Goal: Find contact information: Find contact information

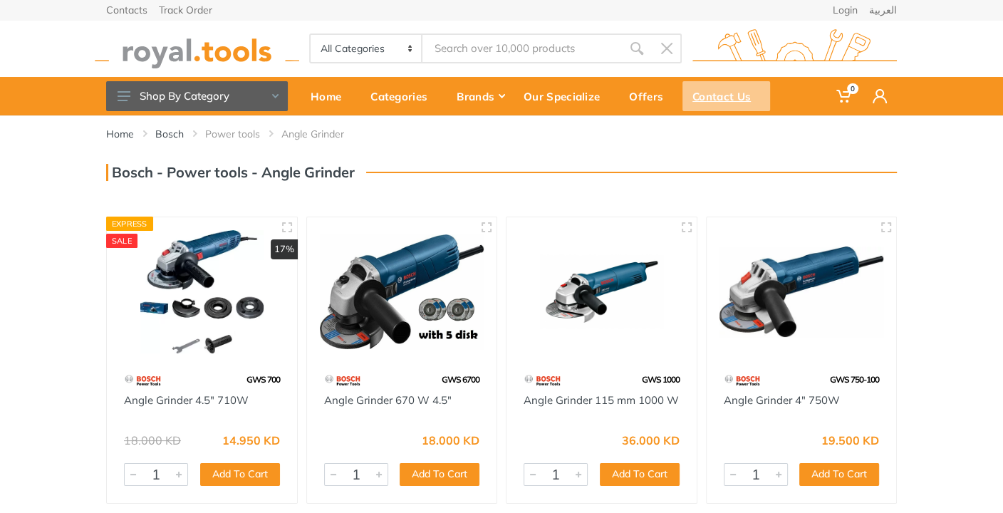
click at [725, 98] on div "Contact Us" at bounding box center [726, 96] width 88 height 30
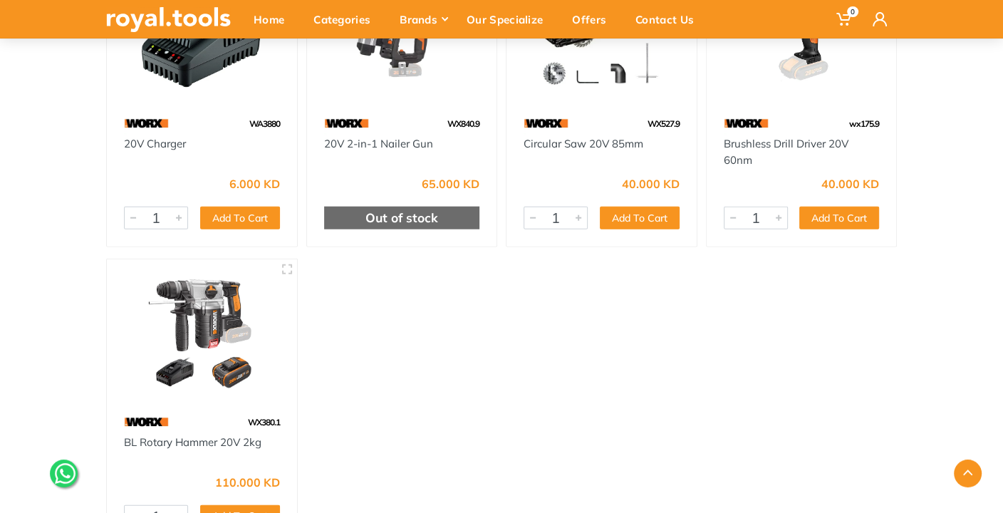
scroll to position [3038, 0]
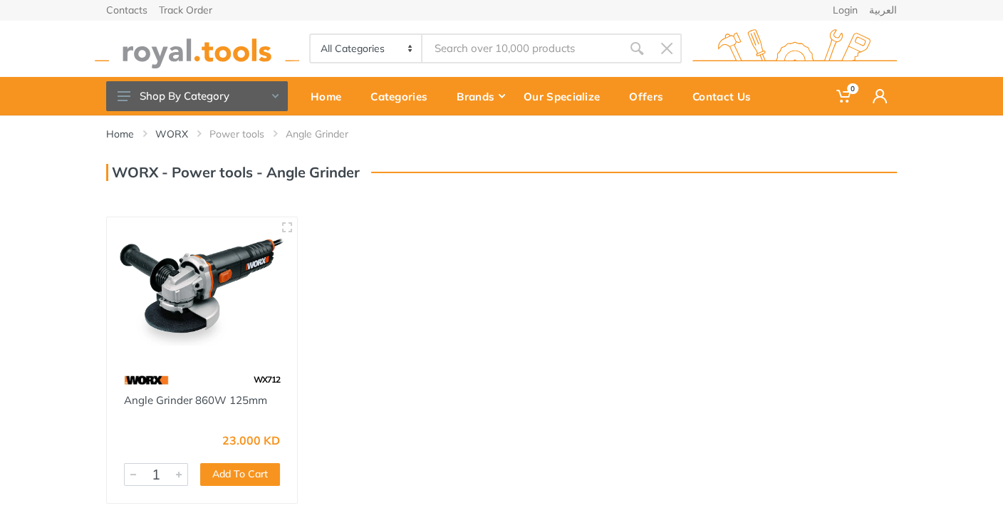
drag, startPoint x: 10, startPoint y: 264, endPoint x: 12, endPoint y: 229, distance: 35.0
click at [9, 258] on div "Home WORX Power tools Angle Grinder 1" at bounding box center [501, 327] width 1003 height 424
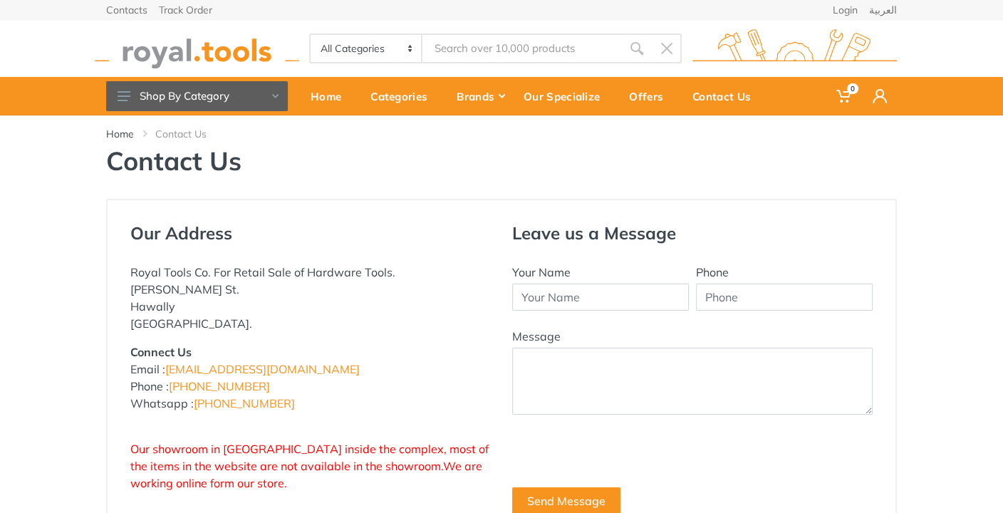
click at [945, 172] on div "Home Contact Us Contact Us" at bounding box center [501, 156] width 1003 height 83
